Goal: Transaction & Acquisition: Register for event/course

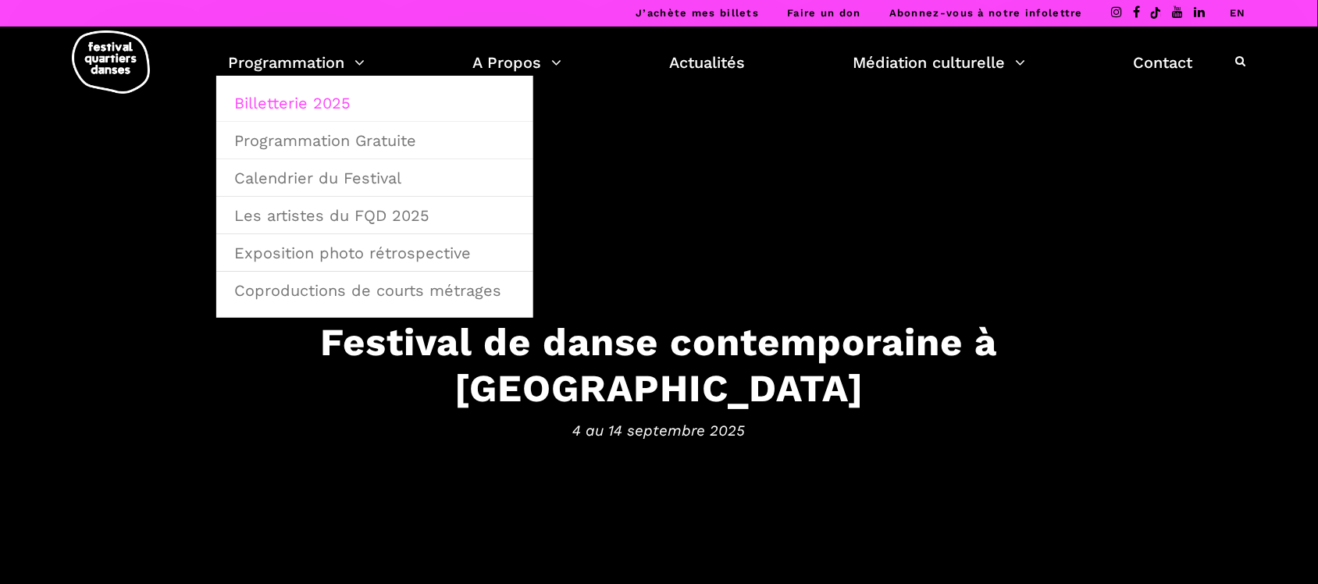
click at [314, 98] on link "Billetterie 2025" at bounding box center [375, 103] width 300 height 36
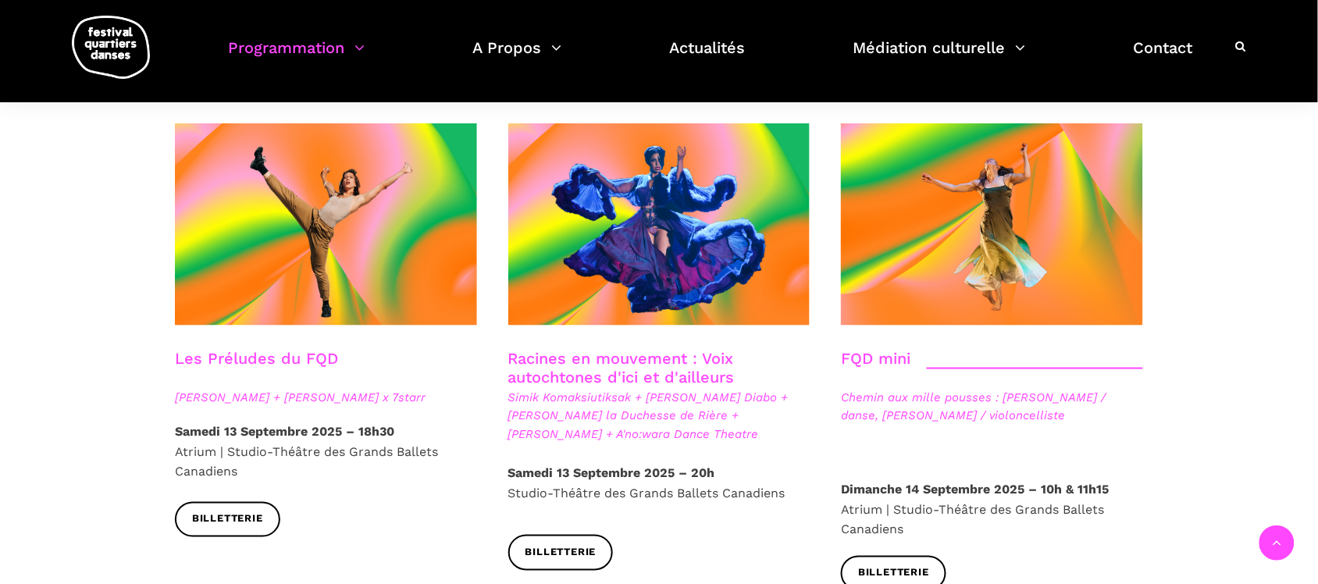
scroll to position [2245, 0]
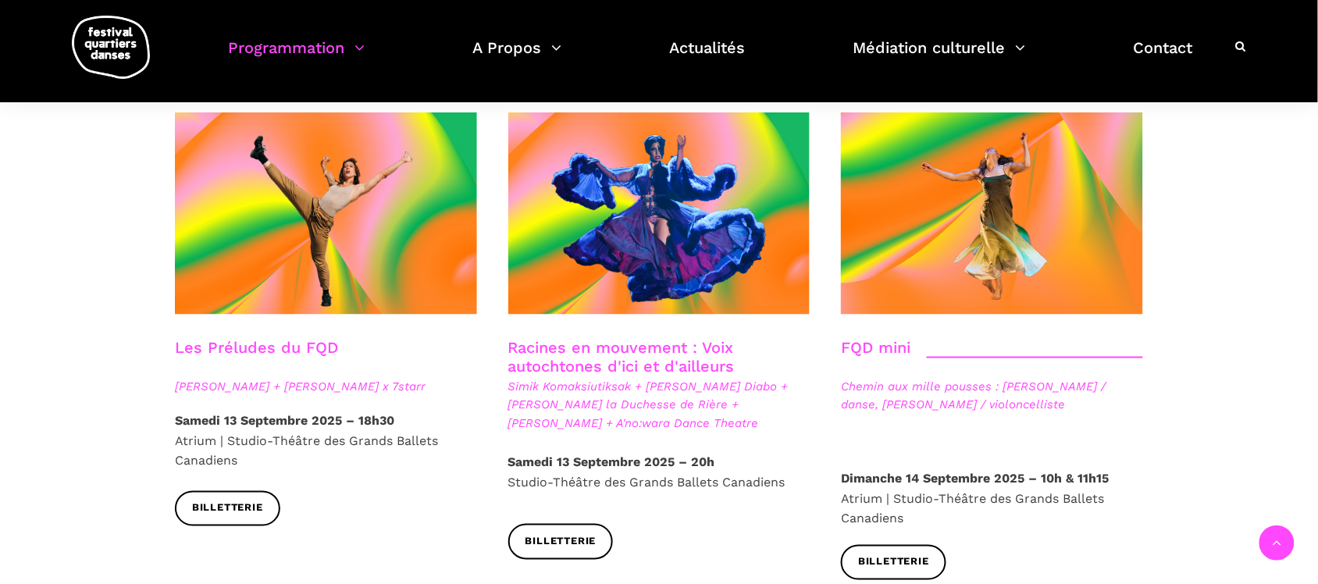
click at [367, 377] on span "[PERSON_NAME] + [PERSON_NAME] x 7starr" at bounding box center [326, 386] width 302 height 19
click at [251, 280] on div at bounding box center [325, 225] width 333 height 226
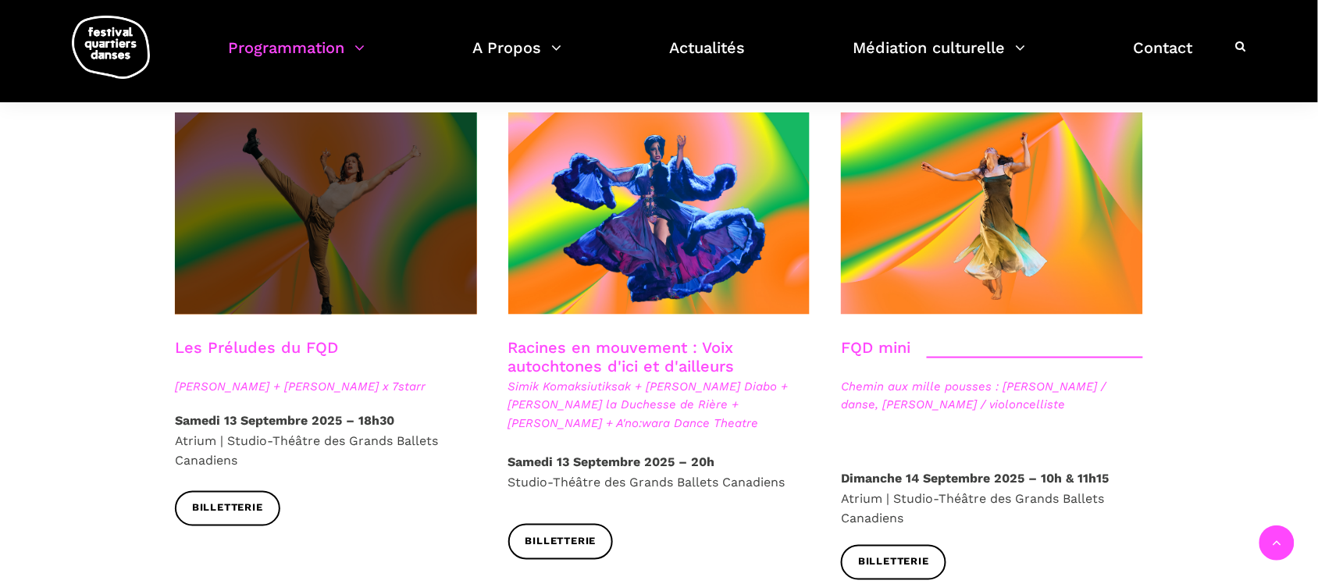
click at [346, 194] on span at bounding box center [326, 213] width 302 height 202
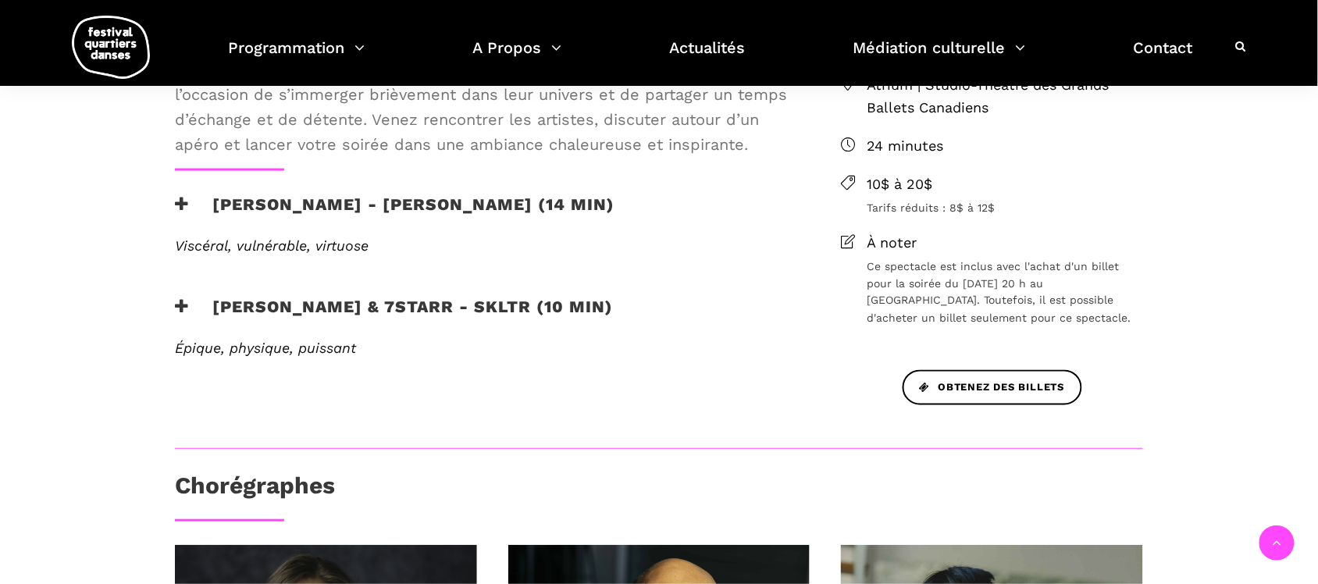
scroll to position [586, 0]
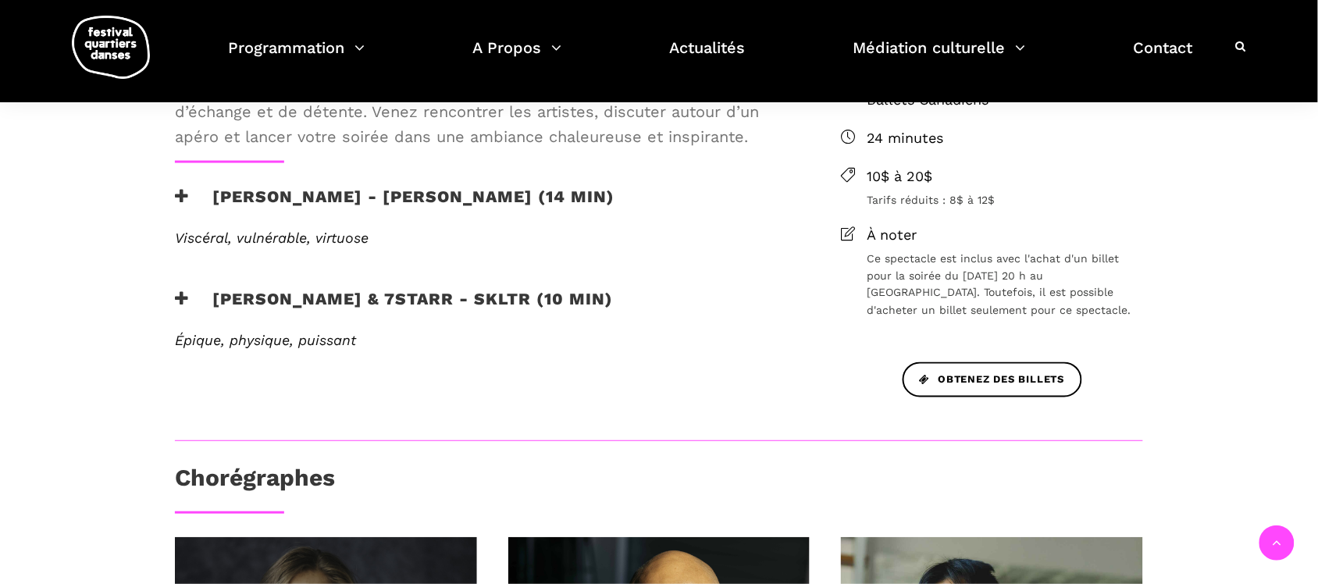
click at [376, 180] on div "Les Préludes du FQD Avant les spectacles en salle, le FQD vous propose un momen…" at bounding box center [482, 159] width 647 height 465
click at [380, 199] on h3 "Daniela Jezerinac - Rabia y miel (14 min)" at bounding box center [395, 206] width 440 height 39
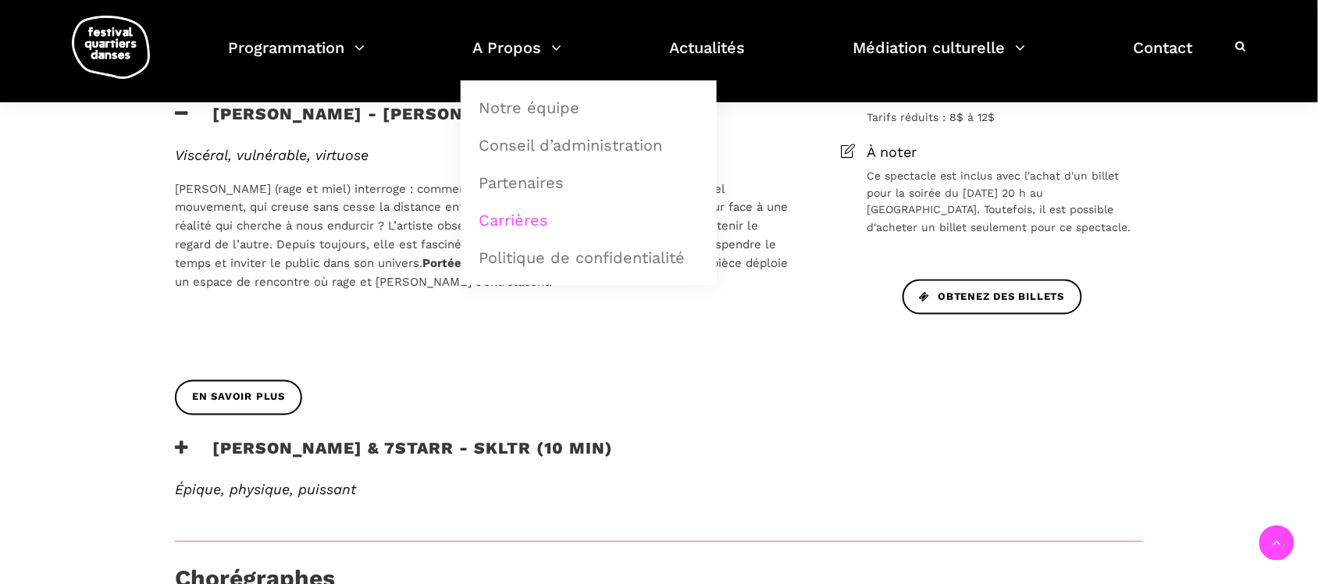
scroll to position [781, 0]
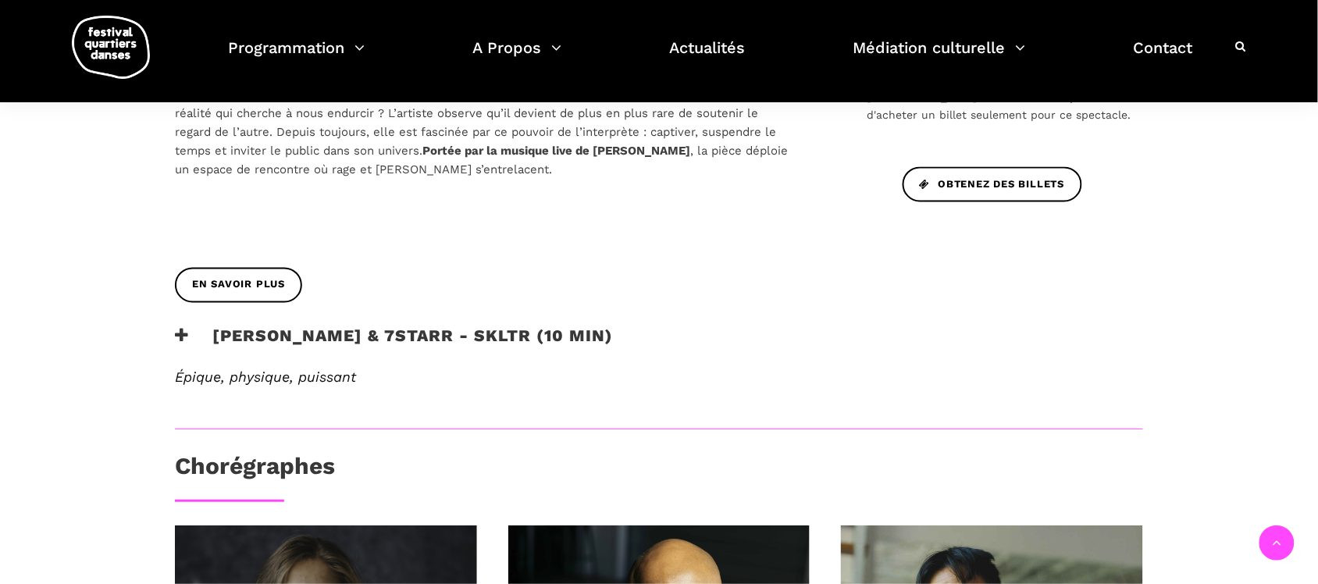
drag, startPoint x: 271, startPoint y: 341, endPoint x: 294, endPoint y: 340, distance: 23.4
click at [271, 341] on h3 "Charles Brecard & 7starr - SKLTR (10 min)" at bounding box center [394, 345] width 438 height 39
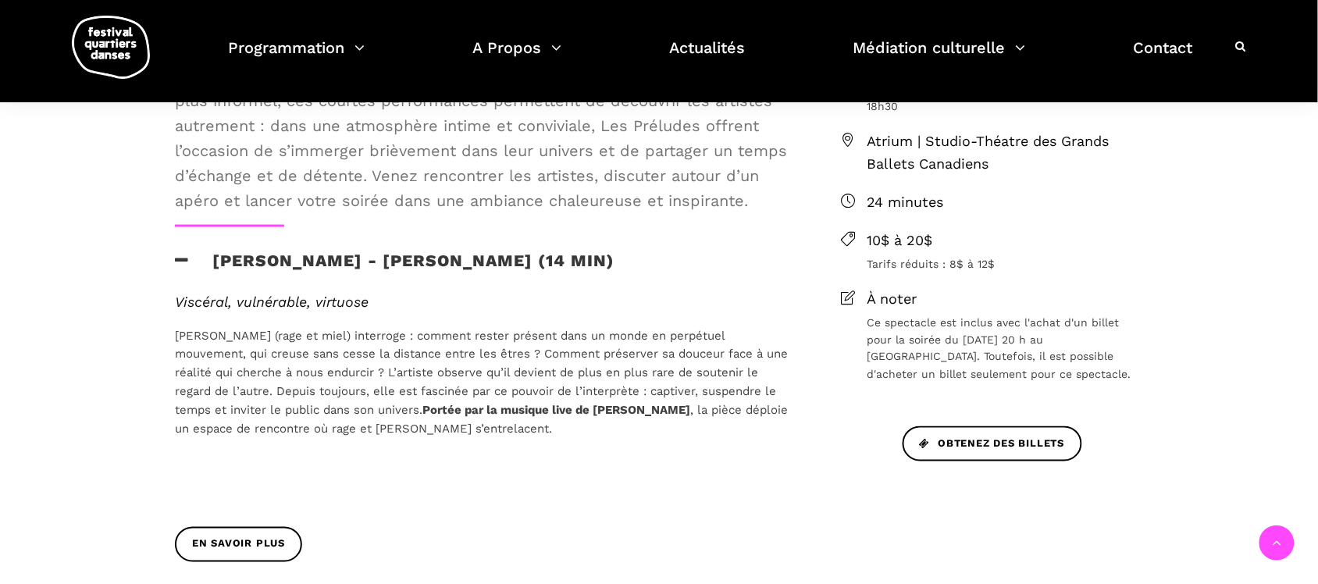
scroll to position [488, 0]
